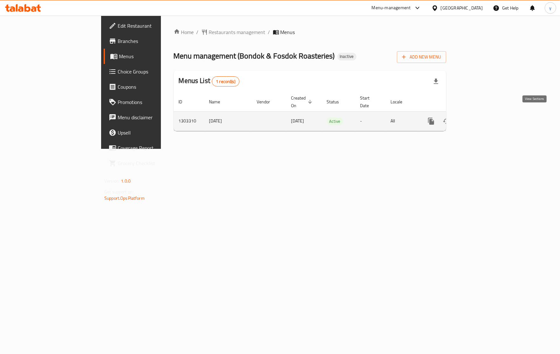
click at [480, 118] on icon "enhanced table" at bounding box center [477, 121] width 6 height 6
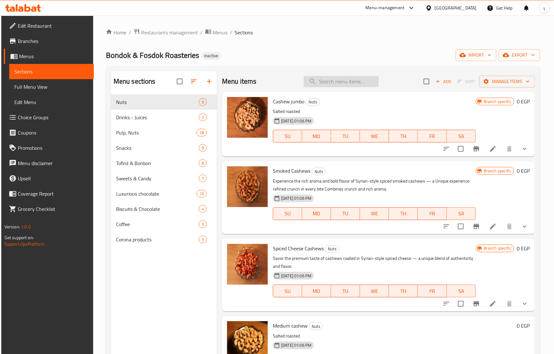
click at [354, 81] on input "search" at bounding box center [341, 81] width 75 height 11
paste input "Spiced Cheese Cashews"
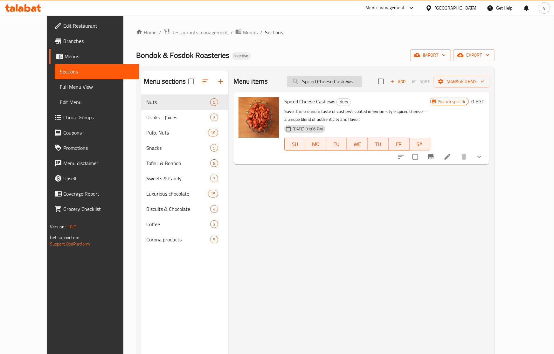
type input "Spiced Cheese Cashews"
click at [451, 161] on icon at bounding box center [448, 157] width 8 height 8
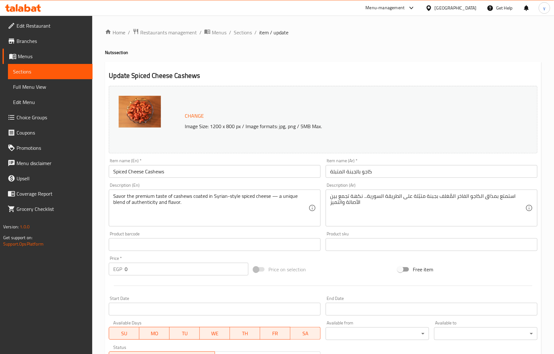
click at [344, 69] on div "Update Spiced Cheese Cashews Change Image Size: 1200 x 800 px / Image formats: …" at bounding box center [323, 249] width 436 height 375
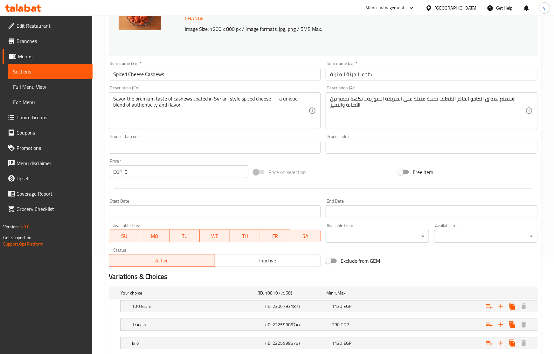
scroll to position [175, 0]
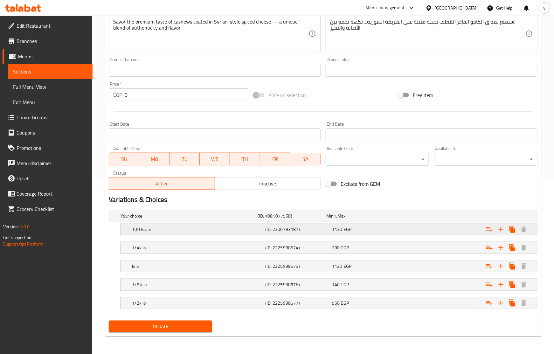
click at [304, 223] on div "100 Gram (ID: 2206793187) 1120 EGP" at bounding box center [325, 216] width 412 height 14
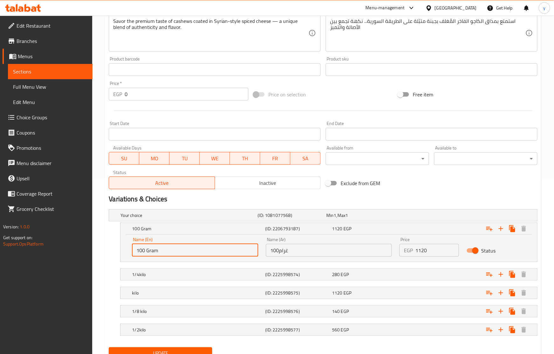
click at [172, 247] on input "100 Gram" at bounding box center [195, 250] width 126 height 13
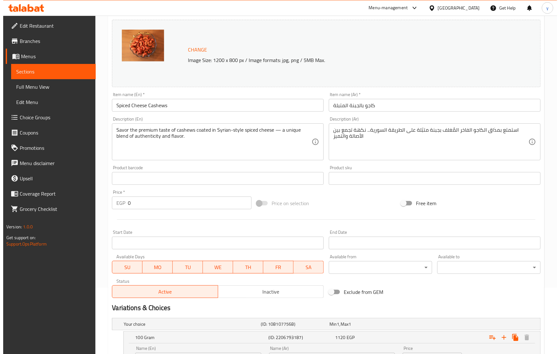
scroll to position [0, 0]
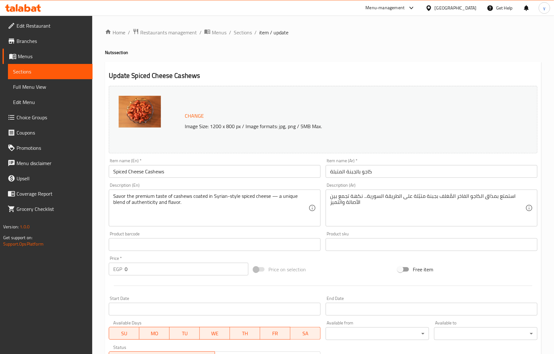
click at [310, 41] on div "Home / Restaurants management / Menus / Sections / item / update Nuts section U…" at bounding box center [323, 285] width 436 height 515
click at [70, 21] on link "Edit Restaurant" at bounding box center [48, 25] width 90 height 15
